Goal: Task Accomplishment & Management: Complete application form

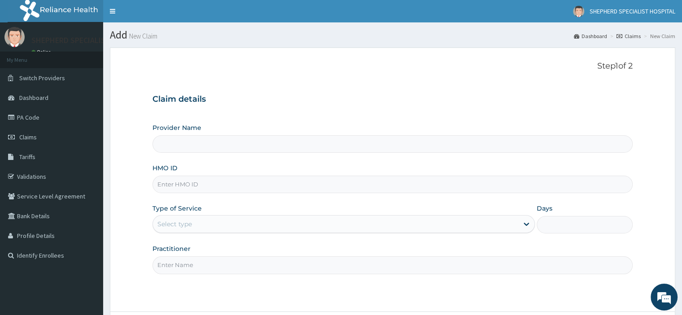
click at [175, 149] on input "Provider Name" at bounding box center [393, 143] width 480 height 17
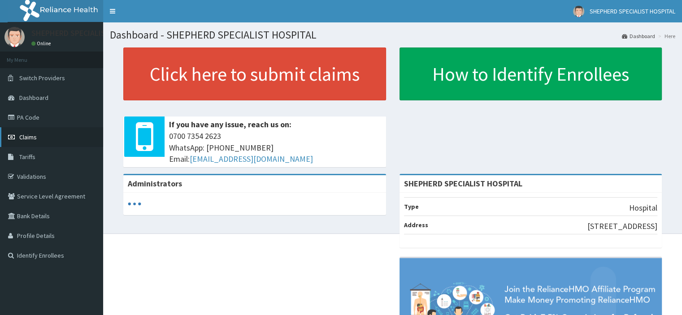
click at [28, 140] on span "Claims" at bounding box center [27, 137] width 17 height 8
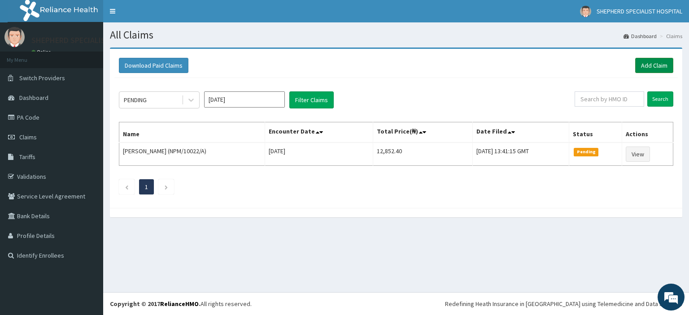
click at [645, 66] on link "Add Claim" at bounding box center [654, 65] width 38 height 15
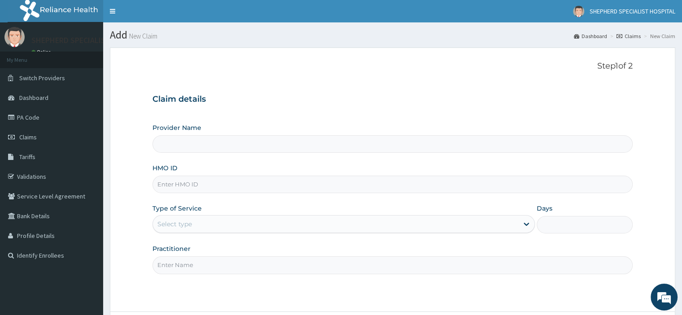
type input "SHEPHERD SPECIALIST HOSPITAL"
drag, startPoint x: 382, startPoint y: 185, endPoint x: 359, endPoint y: 190, distance: 23.8
click at [359, 190] on input "HMO ID" at bounding box center [393, 184] width 480 height 17
type input "s"
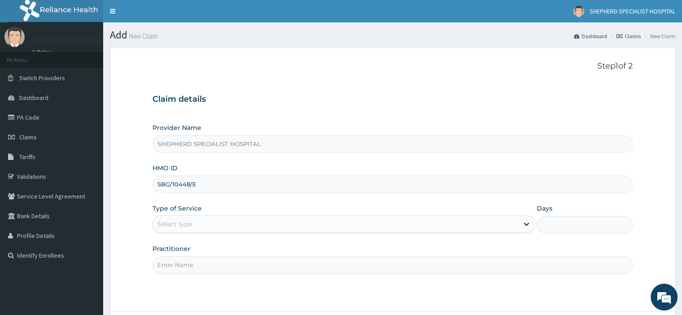
type input "SBG/10448/E"
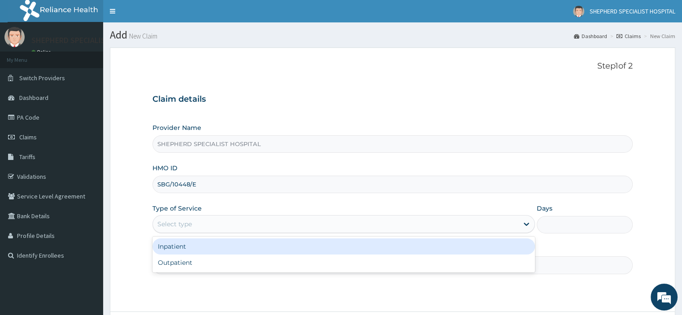
click at [311, 223] on div "Select type" at bounding box center [336, 224] width 366 height 14
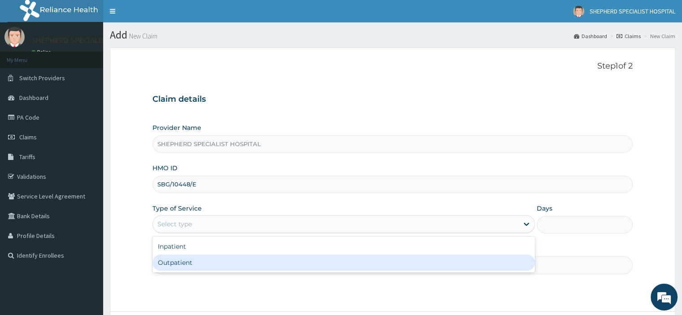
click at [235, 264] on div "Outpatient" at bounding box center [344, 263] width 383 height 16
type input "1"
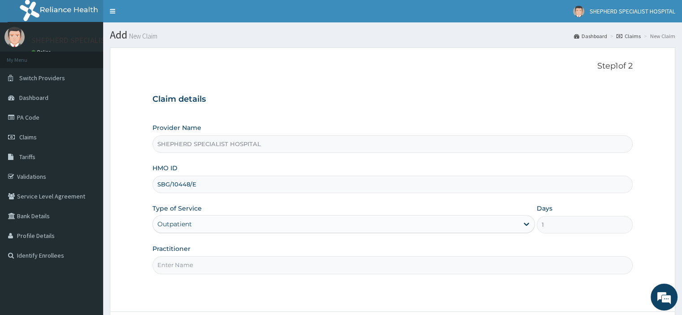
click at [235, 264] on input "Practitioner" at bounding box center [393, 265] width 480 height 17
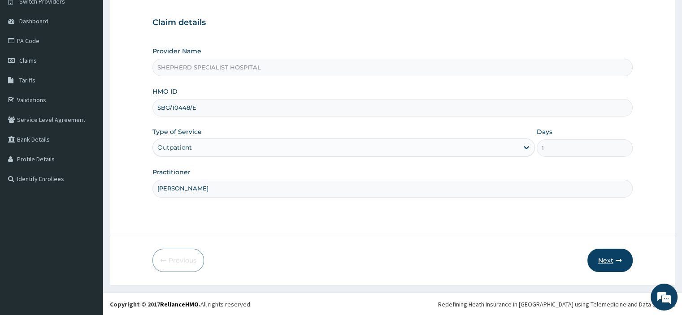
type input "Dr Sanusi"
click at [607, 260] on button "Next" at bounding box center [610, 260] width 45 height 23
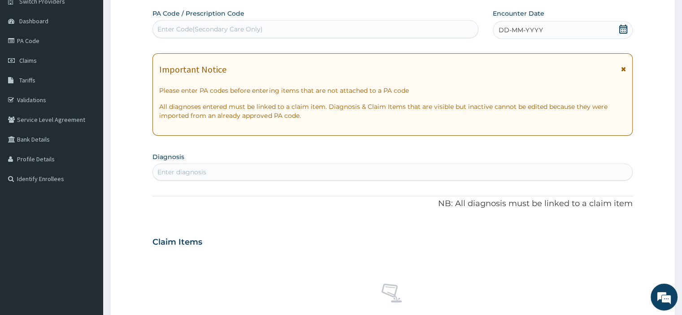
click at [621, 31] on icon at bounding box center [623, 29] width 9 height 9
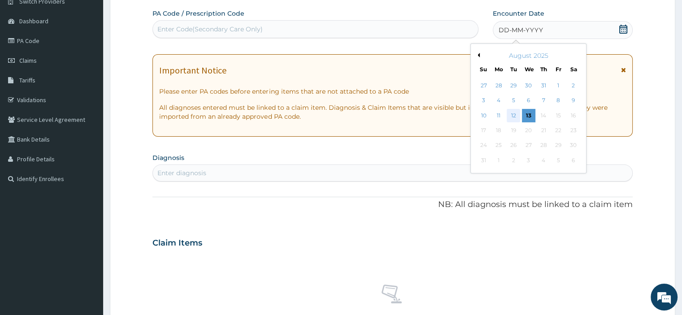
click at [514, 116] on div "12" at bounding box center [513, 115] width 13 height 13
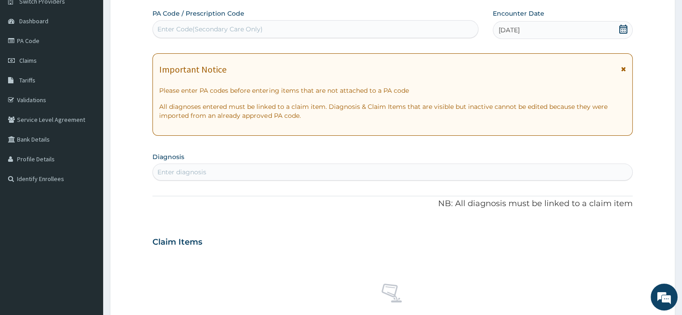
click at [196, 171] on div "Enter diagnosis" at bounding box center [181, 172] width 49 height 9
type input "upper res"
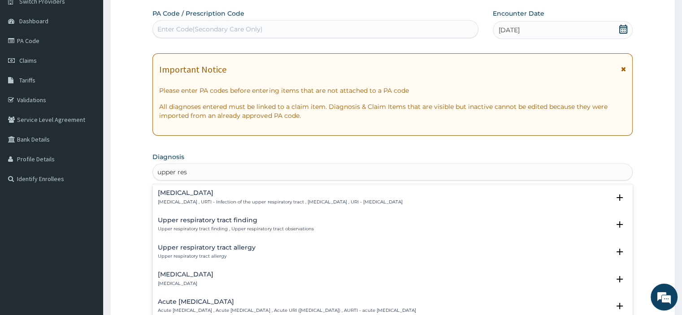
click at [203, 198] on div "Upper respiratory infection Upper respiratory infection , URTI - Infection of t…" at bounding box center [280, 198] width 245 height 16
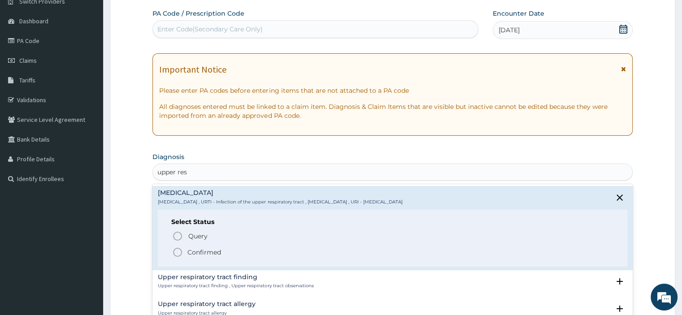
click at [198, 250] on p "Confirmed" at bounding box center [205, 252] width 34 height 9
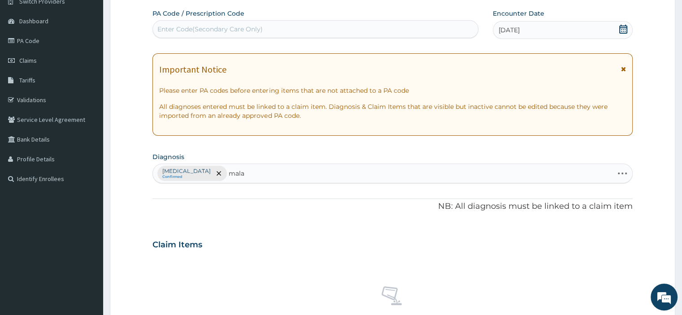
type input "malar"
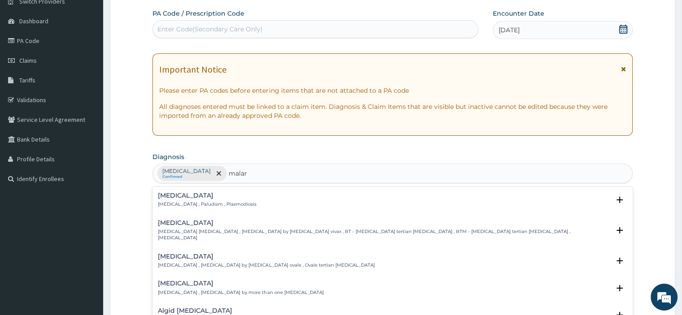
click at [185, 204] on p "Malaria , Paludism , Plasmodiosis" at bounding box center [207, 204] width 99 height 6
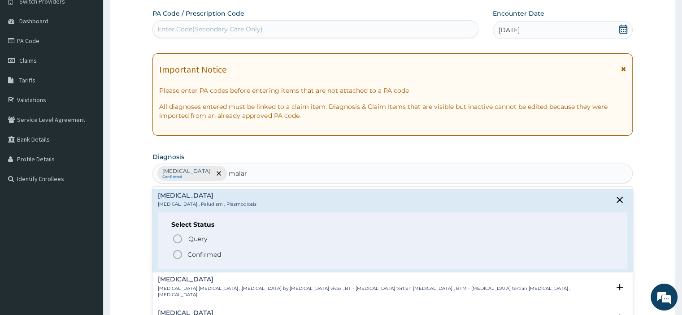
click at [187, 255] on span "Confirmed" at bounding box center [392, 254] width 441 height 11
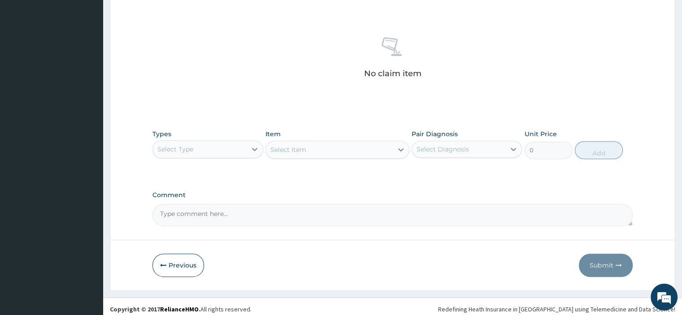
scroll to position [330, 0]
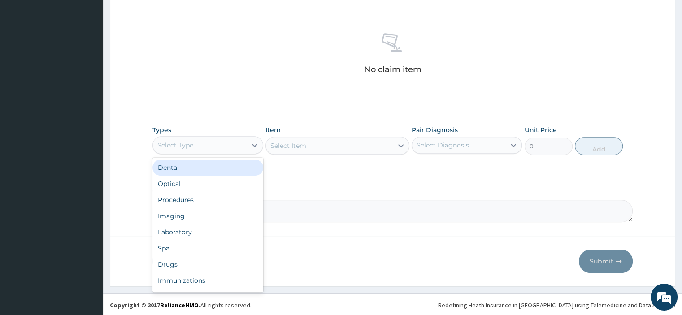
click at [221, 140] on div "Select Type" at bounding box center [199, 145] width 93 height 14
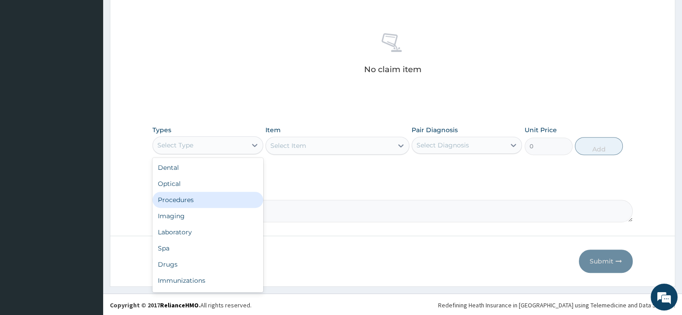
click at [196, 200] on div "Procedures" at bounding box center [208, 200] width 110 height 16
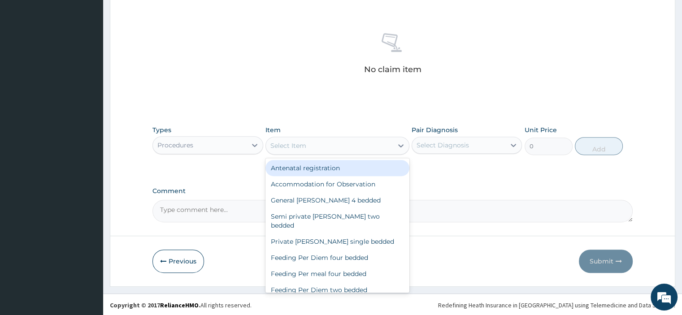
click at [302, 142] on div "Select Item" at bounding box center [289, 145] width 36 height 9
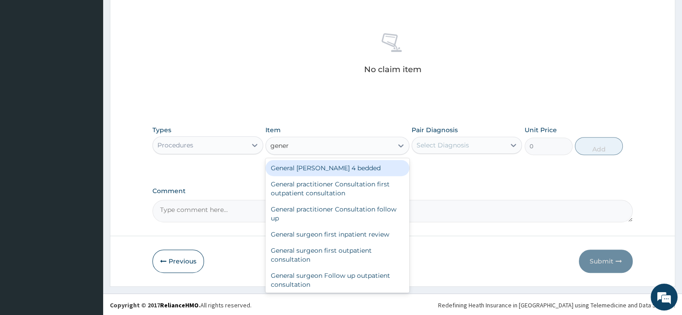
type input "genera"
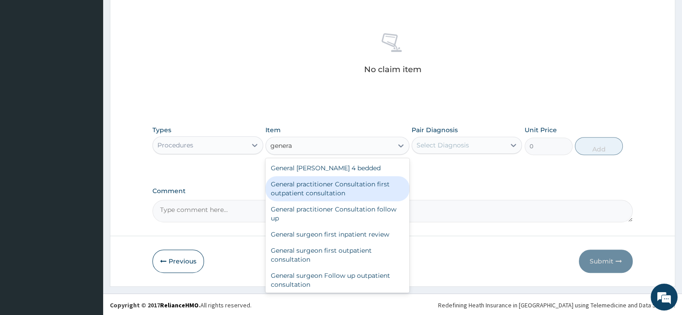
click at [349, 191] on div "General practitioner Consultation first outpatient consultation" at bounding box center [338, 188] width 144 height 25
type input "3795"
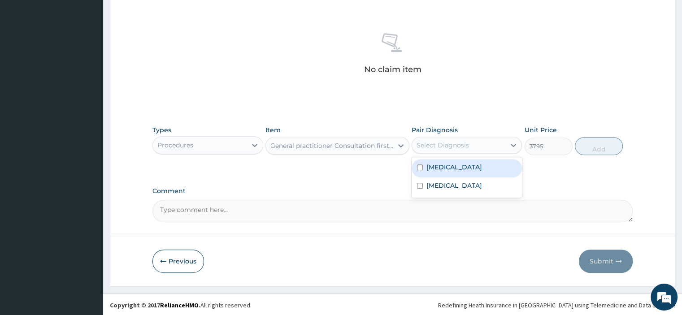
click at [468, 149] on div "Select Diagnosis" at bounding box center [458, 145] width 93 height 14
click at [456, 163] on label "Upper respiratory infection" at bounding box center [455, 167] width 56 height 9
checkbox input "true"
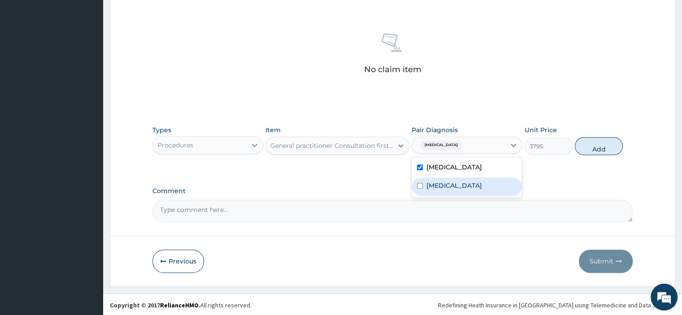
click at [438, 181] on label "Malaria" at bounding box center [455, 185] width 56 height 9
checkbox input "true"
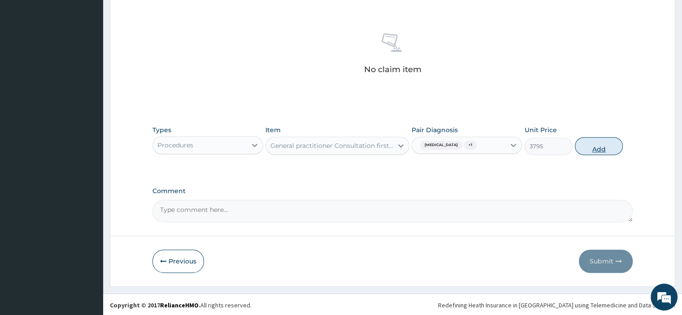
click at [594, 147] on button "Add" at bounding box center [599, 146] width 48 height 18
type input "0"
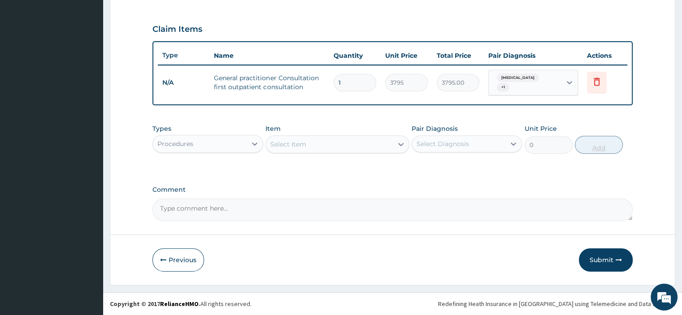
scroll to position [291, 0]
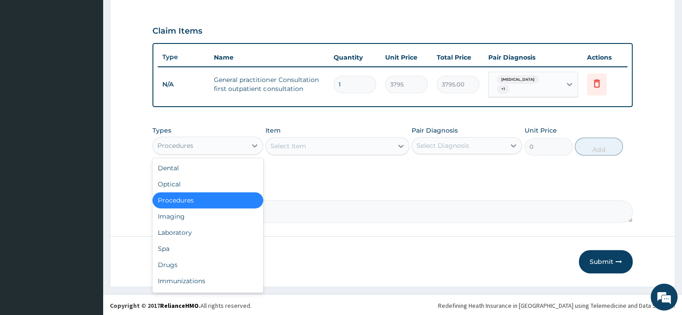
click at [228, 149] on div "Procedures" at bounding box center [199, 146] width 93 height 14
click at [170, 267] on div "Drugs" at bounding box center [208, 265] width 110 height 16
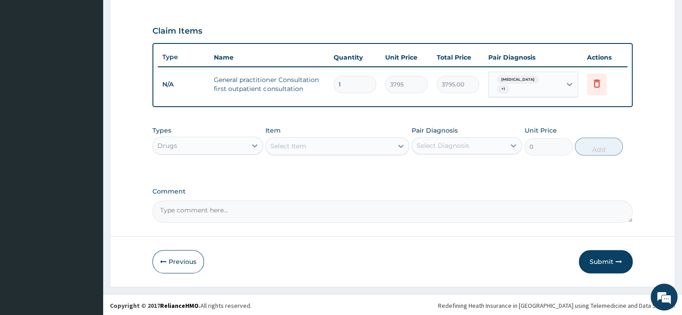
click at [299, 144] on div "Select Item" at bounding box center [289, 146] width 36 height 9
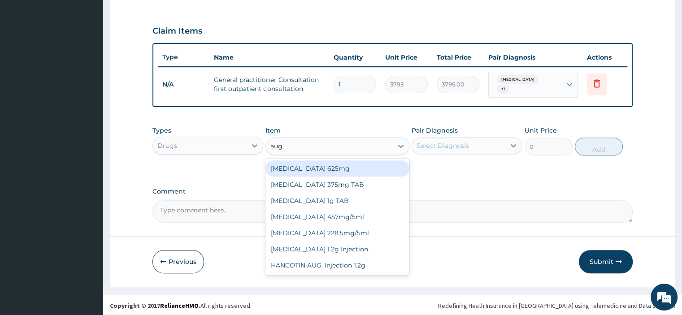
type input "augm"
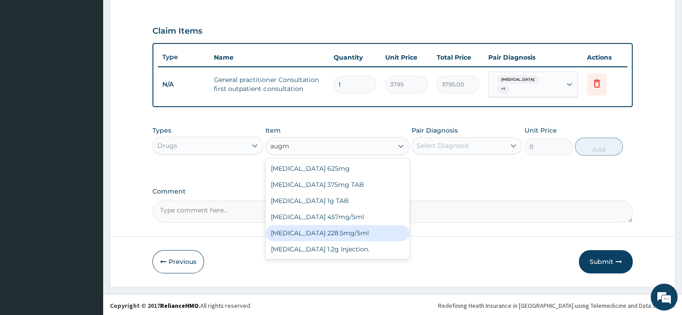
click at [321, 231] on div "AUGMENTIN 228.5mg/5ml" at bounding box center [338, 233] width 144 height 16
type input "7590"
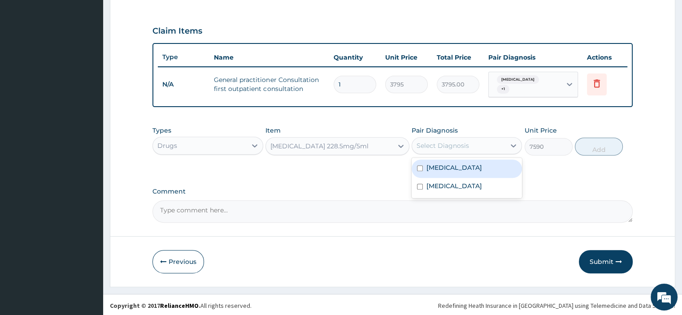
drag, startPoint x: 480, startPoint y: 144, endPoint x: 452, endPoint y: 168, distance: 36.3
click at [452, 154] on div "option Malaria, selected. option Upper respiratory infection focused, 1 of 2. 2…" at bounding box center [467, 145] width 110 height 17
click at [452, 168] on label "Upper respiratory infection" at bounding box center [455, 167] width 56 height 9
checkbox input "true"
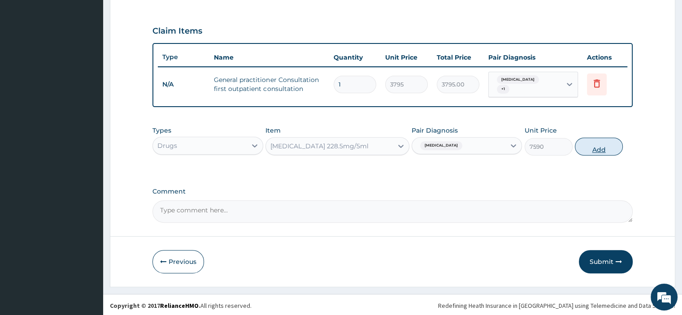
click at [594, 146] on button "Add" at bounding box center [599, 147] width 48 height 18
type input "0"
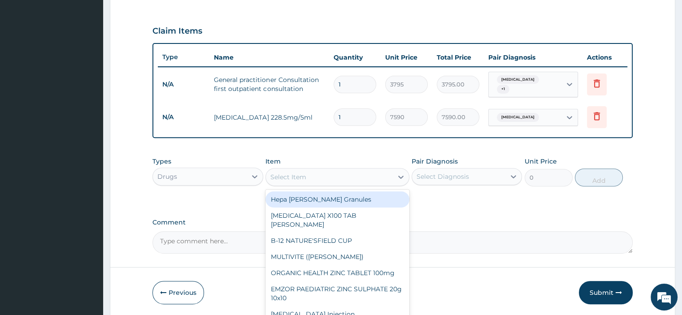
click at [277, 175] on div "Select Item" at bounding box center [289, 177] width 36 height 9
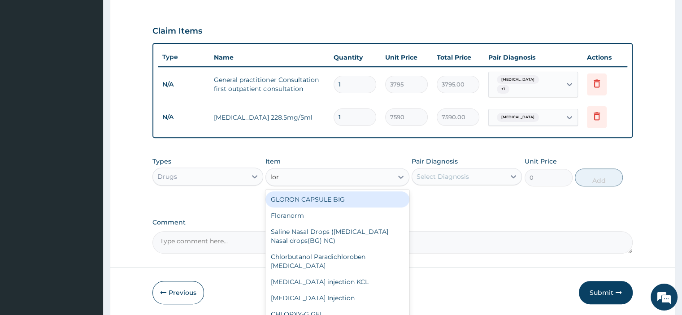
type input "lora"
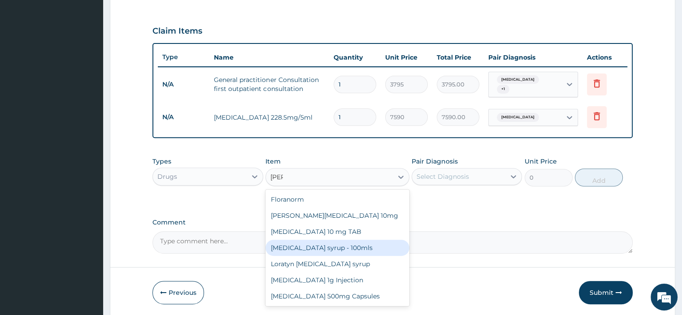
click at [323, 249] on div "Loratadine syrup - 100mls" at bounding box center [338, 248] width 144 height 16
type input "1265"
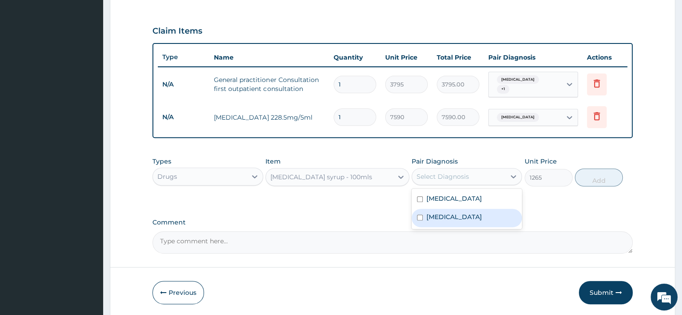
drag, startPoint x: 485, startPoint y: 177, endPoint x: 436, endPoint y: 208, distance: 57.9
click at [436, 185] on div "option Upper respiratory infection, selected. option Malaria focused, 2 of 2. 2…" at bounding box center [467, 176] width 110 height 17
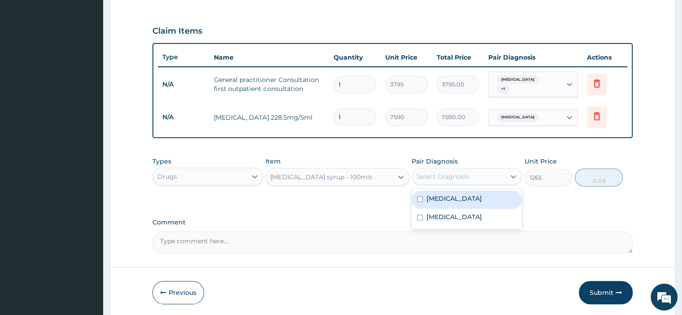
click at [433, 198] on label "Upper respiratory infection" at bounding box center [455, 198] width 56 height 9
checkbox input "true"
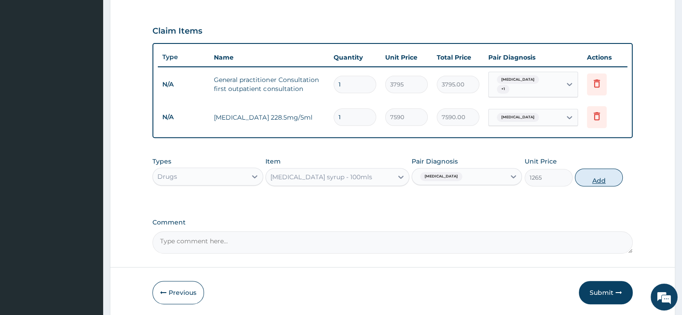
click at [596, 171] on button "Add" at bounding box center [599, 178] width 48 height 18
type input "0"
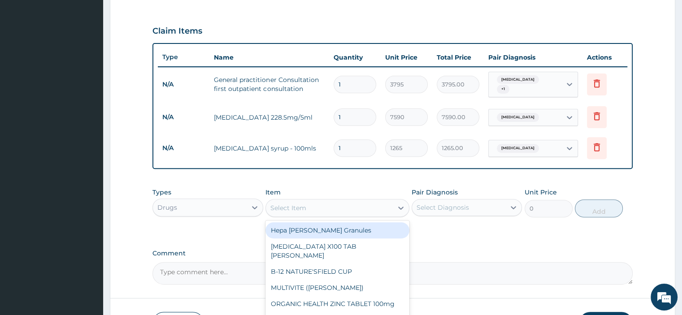
click at [320, 209] on div "Select Item" at bounding box center [329, 208] width 127 height 14
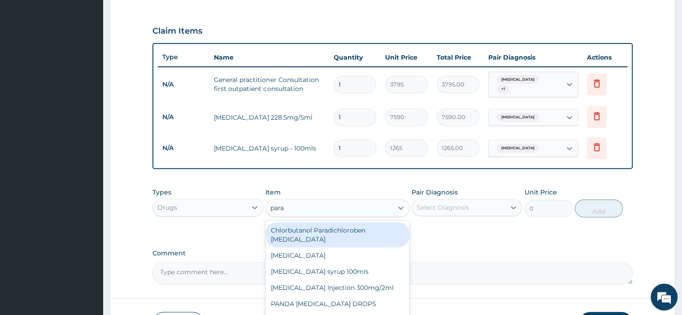
type input "parac"
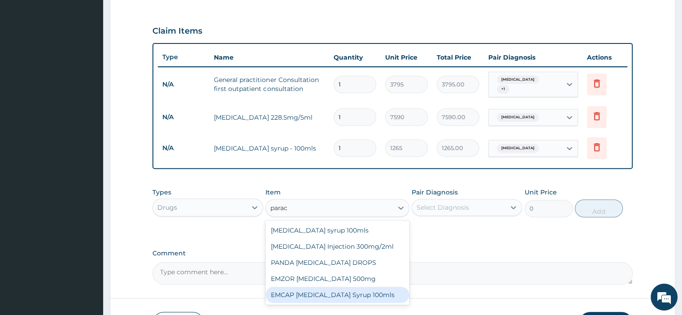
click at [323, 288] on div "EMCAP PARACETAMOL Syrup 100mls" at bounding box center [338, 295] width 144 height 16
type input "632.5"
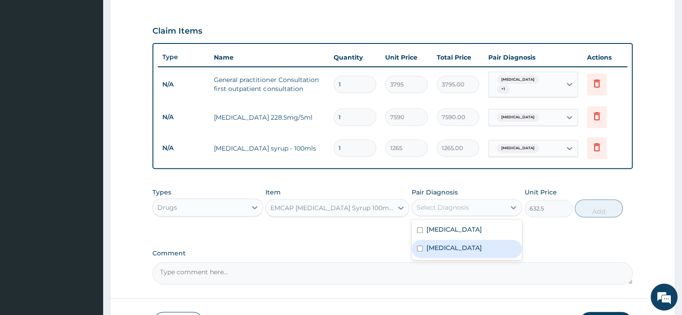
drag, startPoint x: 494, startPoint y: 206, endPoint x: 454, endPoint y: 241, distance: 53.4
click at [454, 216] on div "option Upper respiratory infection, selected. option Malaria focused, 2 of 2. 2…" at bounding box center [467, 207] width 110 height 17
click at [454, 241] on div "Malaria" at bounding box center [467, 249] width 110 height 18
checkbox input "true"
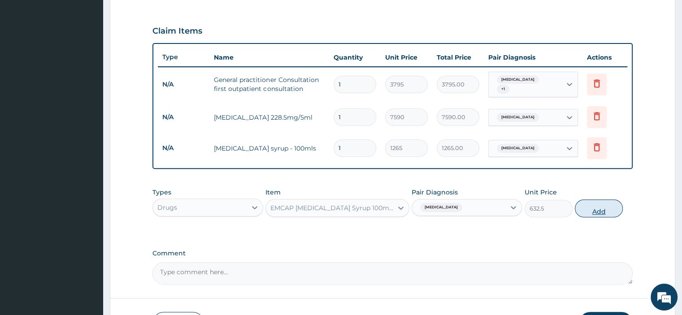
click at [604, 209] on button "Add" at bounding box center [599, 209] width 48 height 18
type input "0"
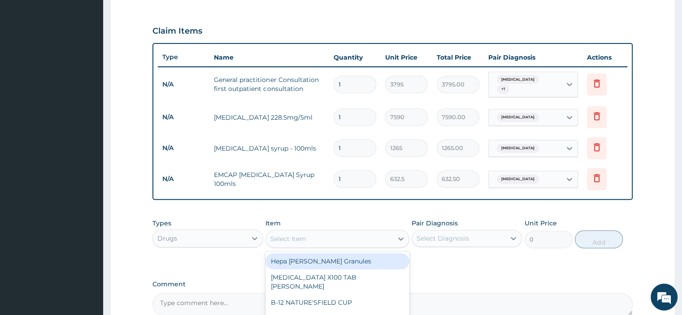
click at [297, 237] on div "Select Item" at bounding box center [289, 239] width 36 height 9
type input "lona"
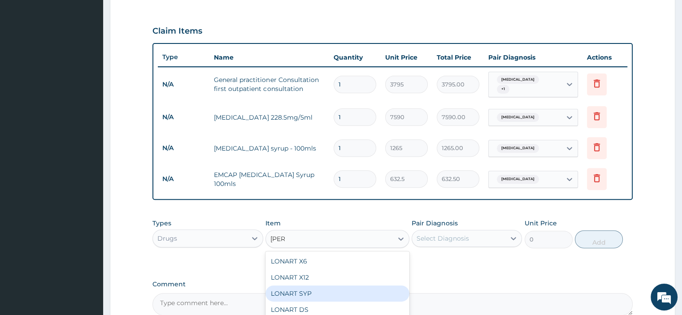
click at [295, 288] on div "LONART SYP" at bounding box center [338, 294] width 144 height 16
type input "2909.5"
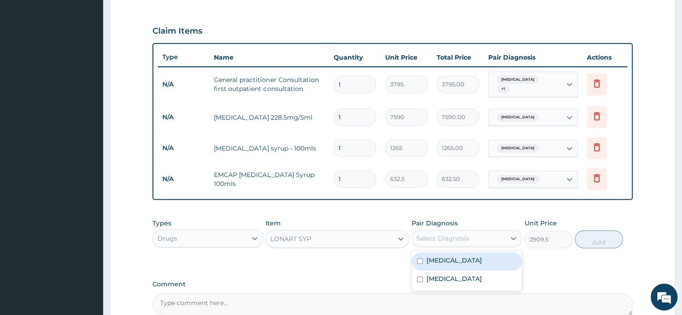
click at [461, 236] on div "Select Diagnosis" at bounding box center [443, 238] width 52 height 9
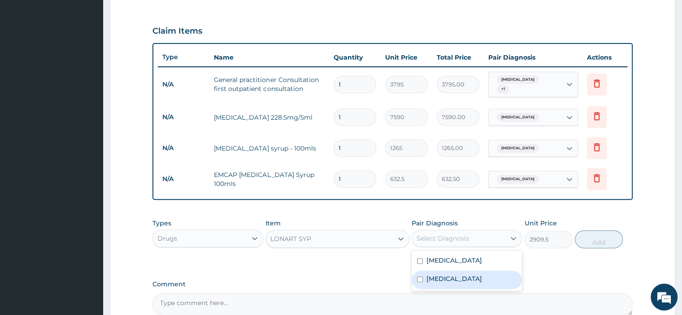
click at [439, 271] on div "Malaria" at bounding box center [467, 280] width 110 height 18
checkbox input "true"
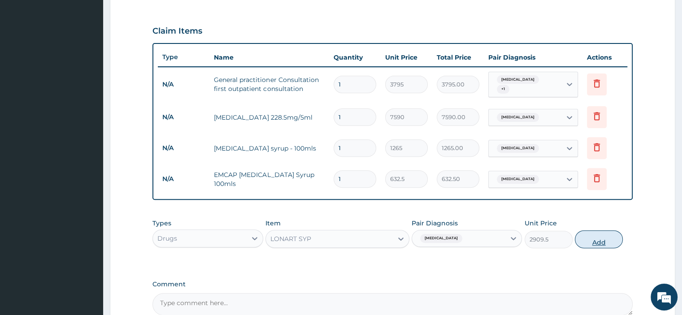
click at [605, 235] on button "Add" at bounding box center [599, 240] width 48 height 18
type input "0"
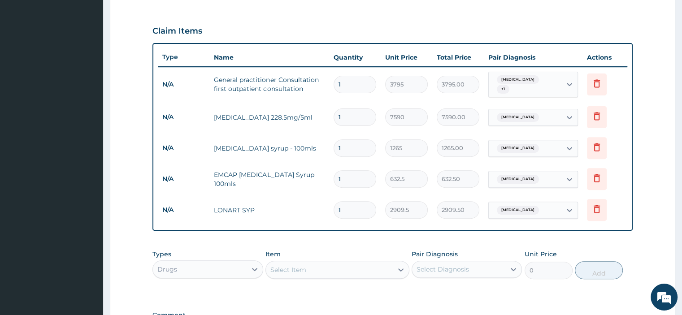
scroll to position [415, 0]
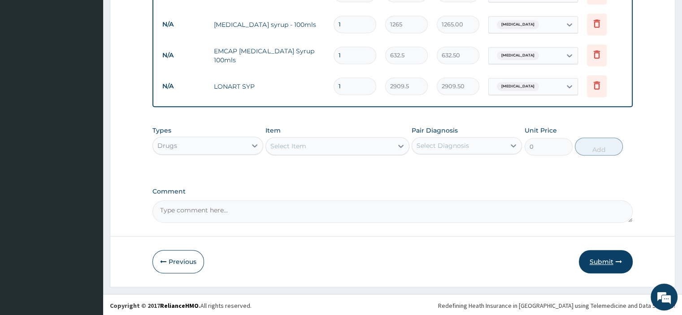
click at [600, 259] on button "Submit" at bounding box center [606, 261] width 54 height 23
